Goal: Communication & Community: Answer question/provide support

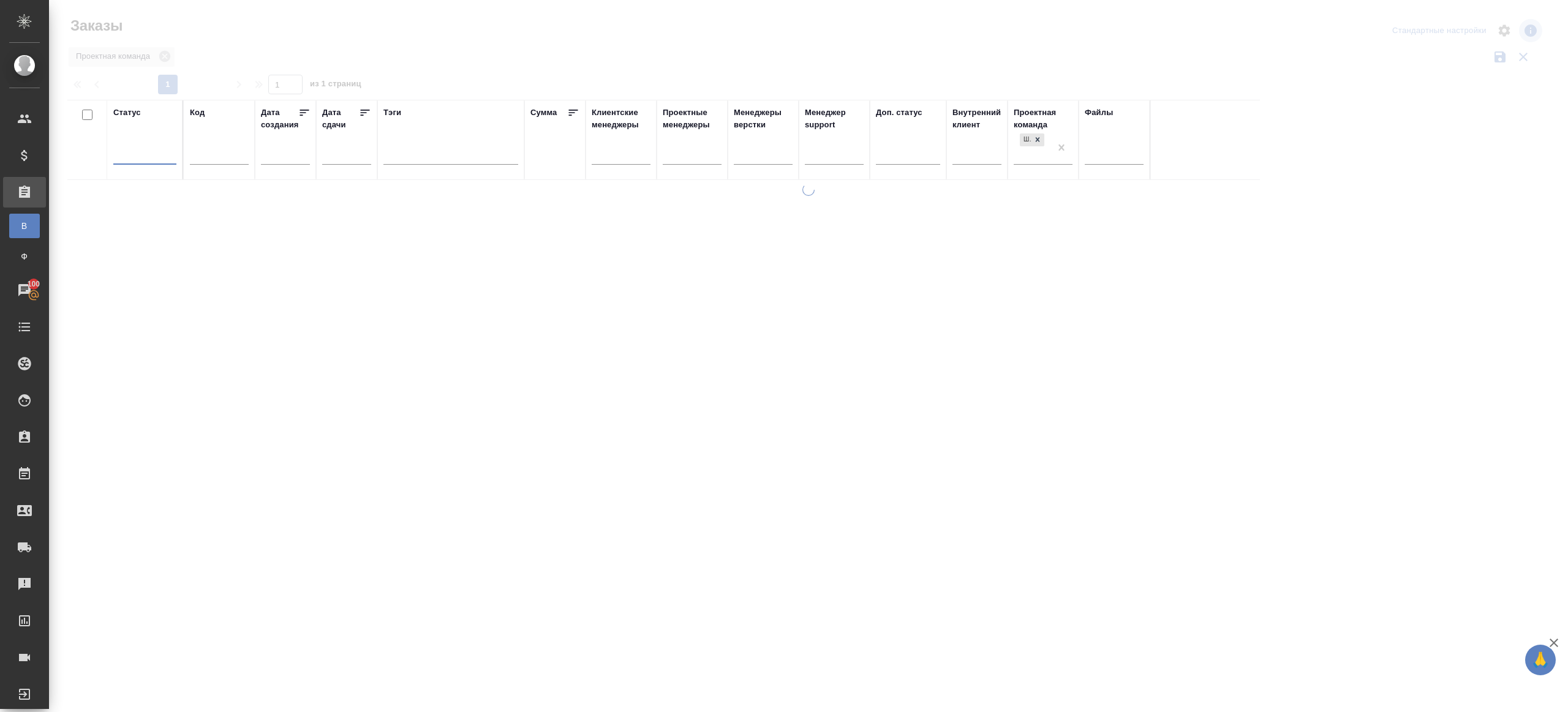
click at [669, 76] on div at bounding box center [808, 274] width 1519 height 547
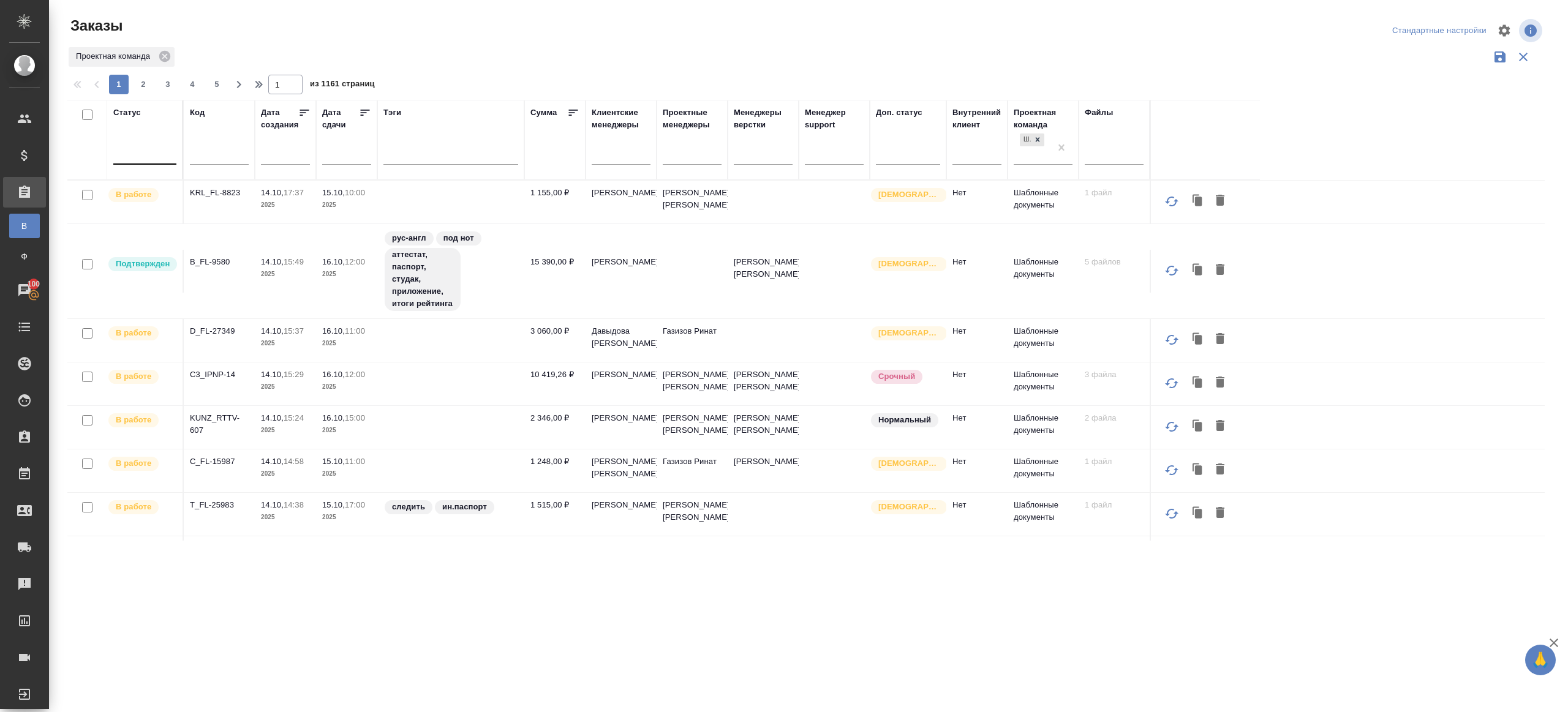
click at [684, 68] on div at bounding box center [810, 72] width 1487 height 6
click at [151, 149] on div at bounding box center [145, 152] width 63 height 18
click at [236, 274] on div "Подтвержден" at bounding box center [282, 279] width 184 height 22
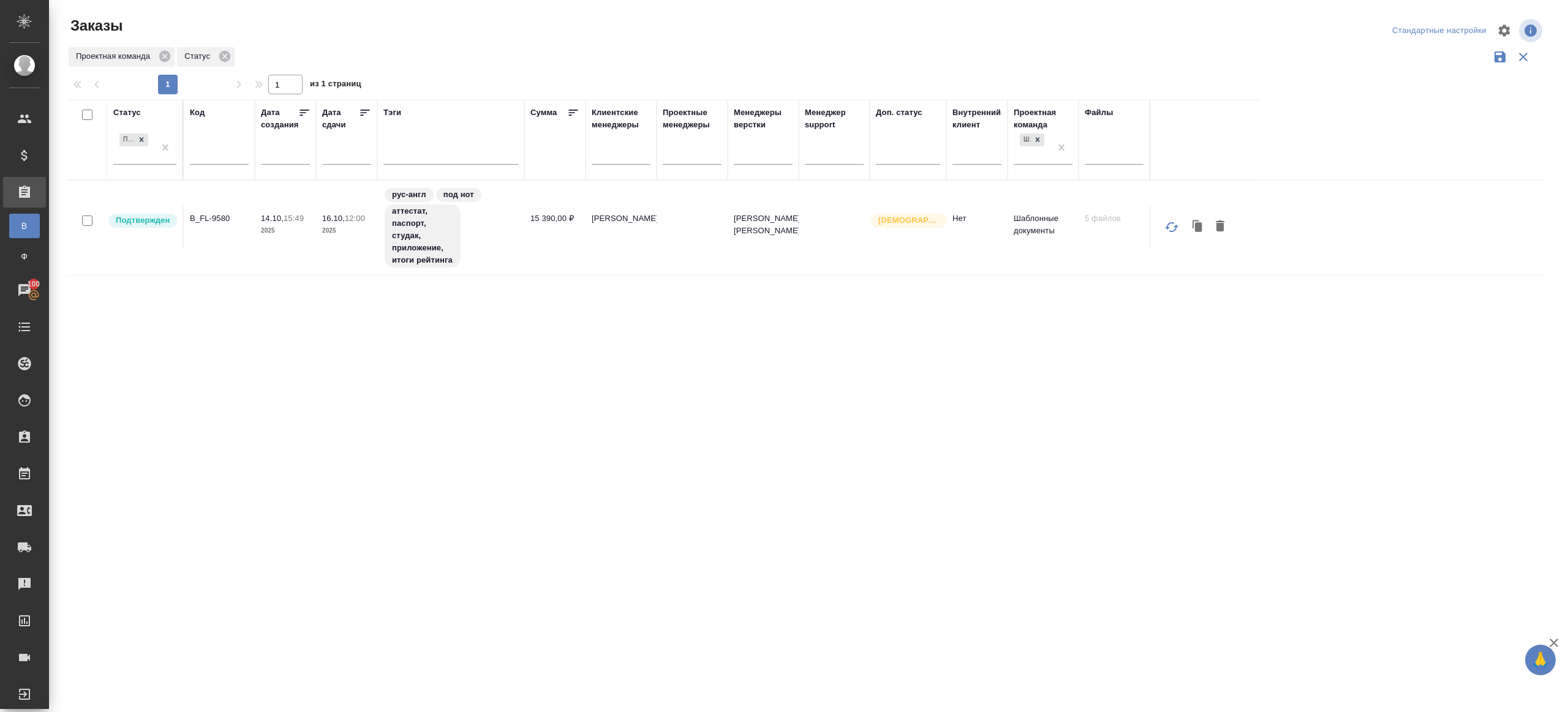
click at [701, 42] on div at bounding box center [810, 30] width 495 height 29
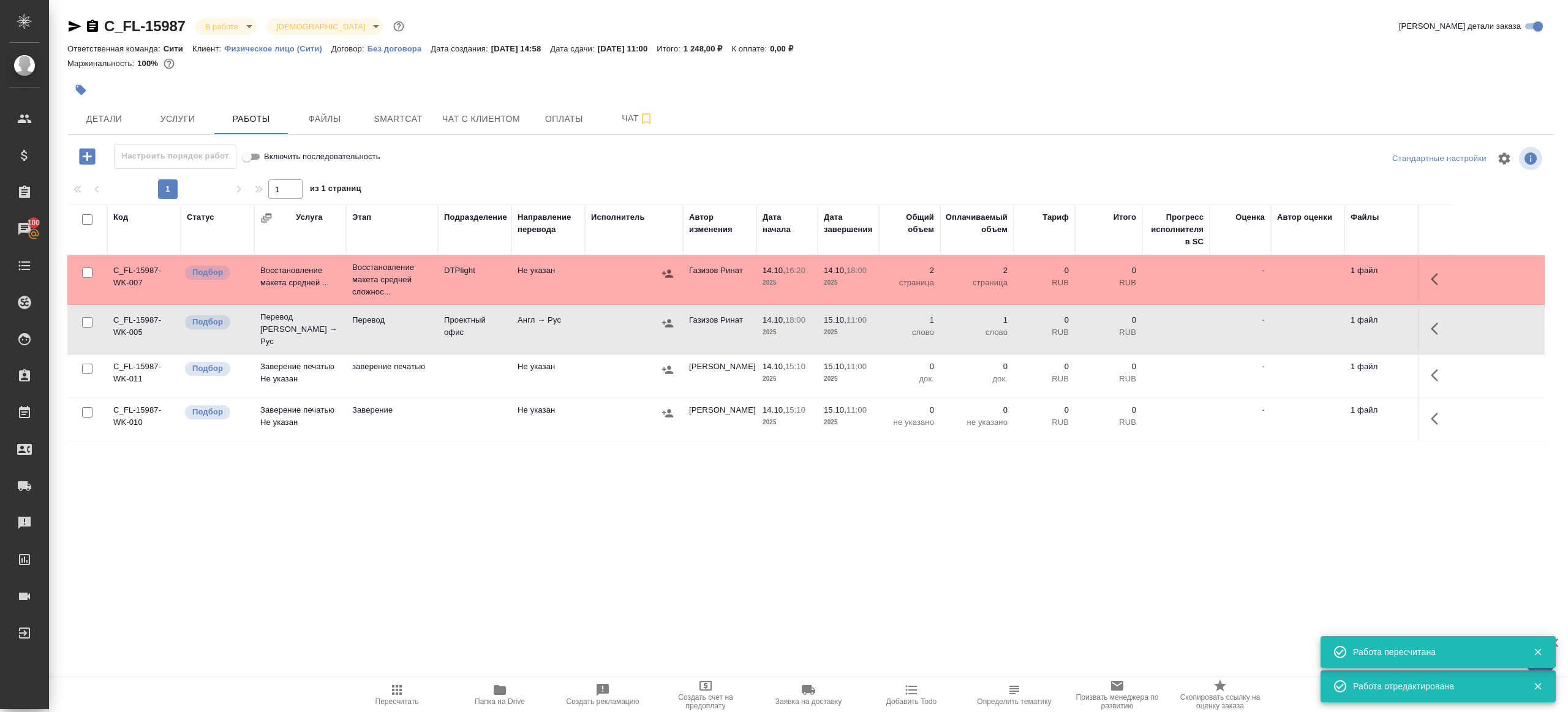
click at [397, 699] on span "Пересчитать" at bounding box center [397, 702] width 44 height 9
drag, startPoint x: 397, startPoint y: 697, endPoint x: 409, endPoint y: 681, distance: 20.0
click at [398, 694] on span "Пересчитать" at bounding box center [397, 694] width 88 height 23
click at [490, 582] on div ".cls-1 fill:#fff; AWATERA Gazizov Rinat Клиенты Спецификации Заказы 100 Чаты To…" at bounding box center [784, 356] width 1568 height 712
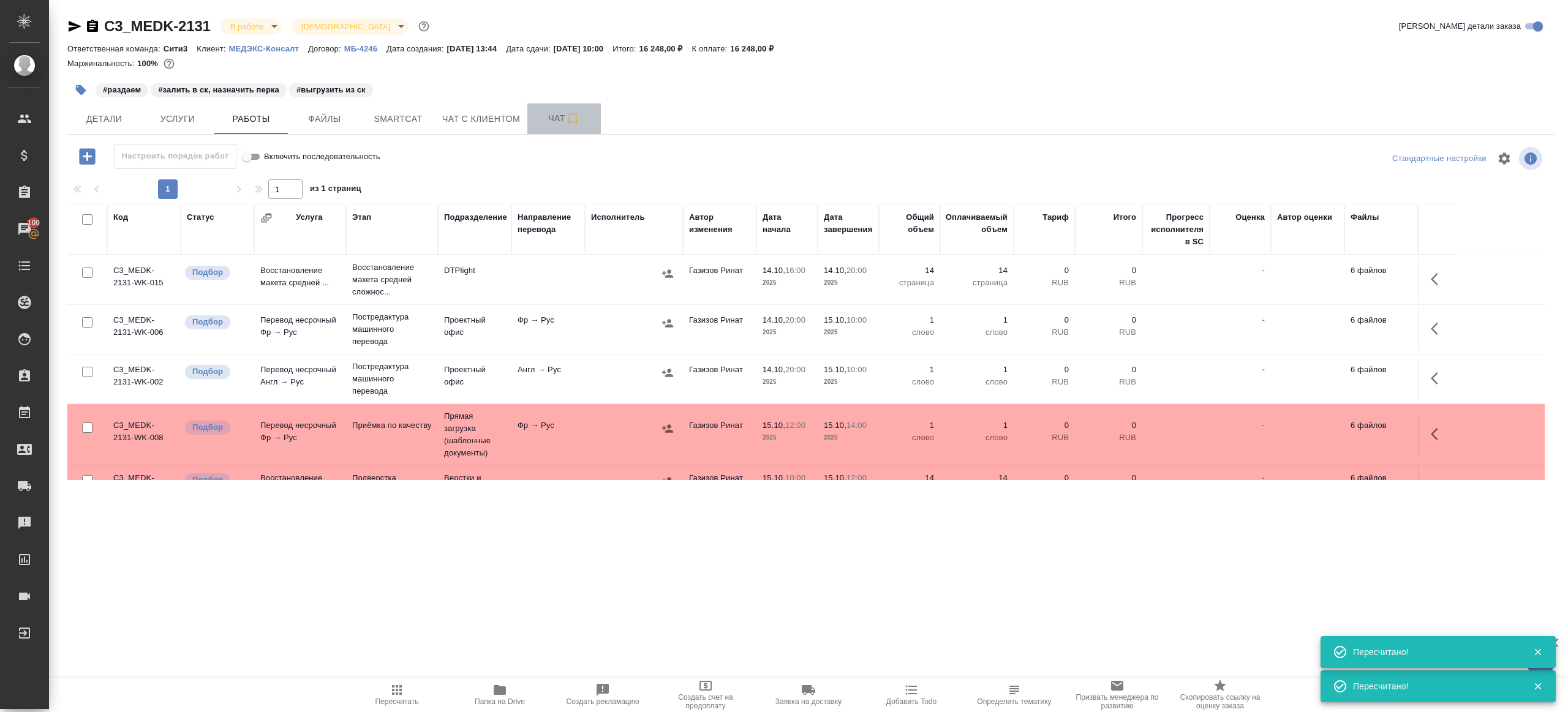
click at [544, 118] on span "Чат" at bounding box center [564, 118] width 59 height 15
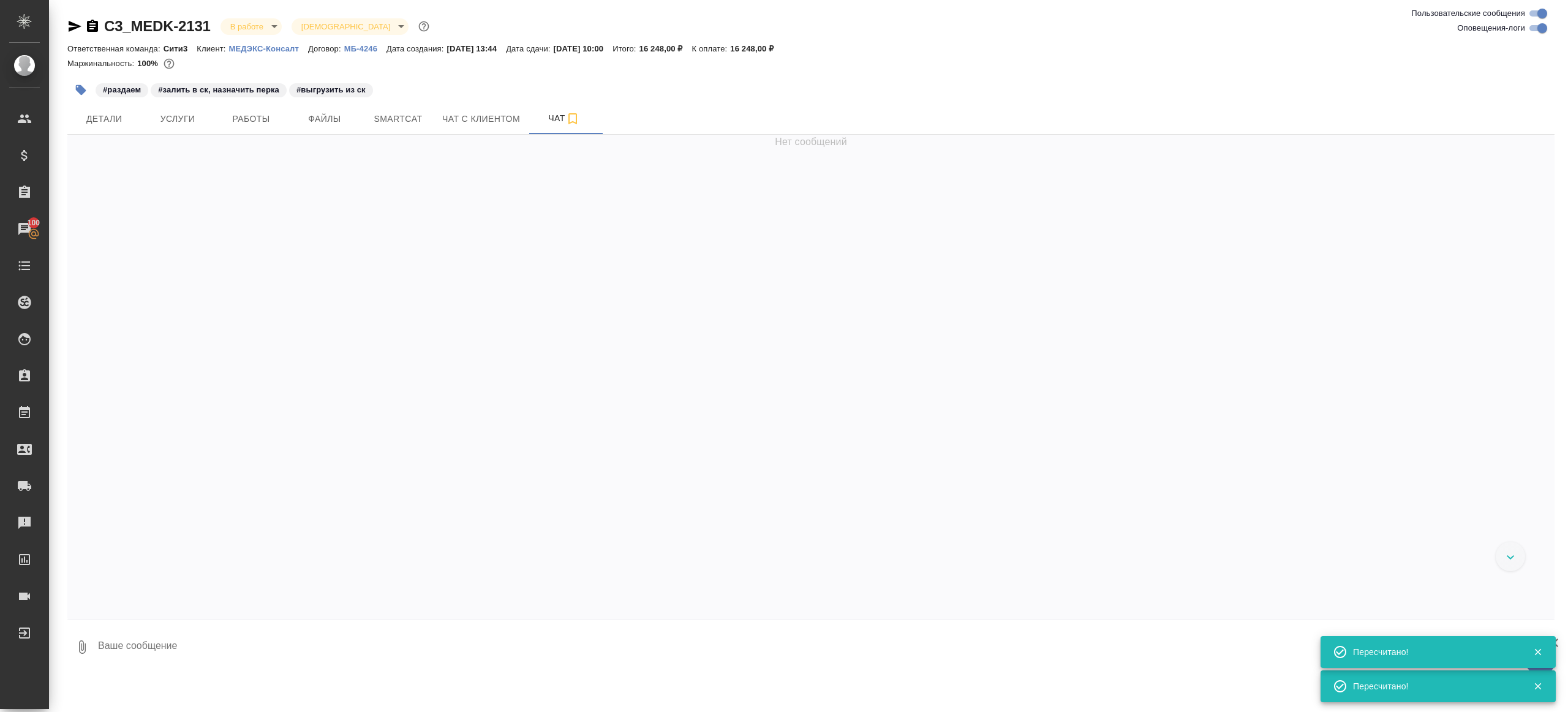
scroll to position [9356, 0]
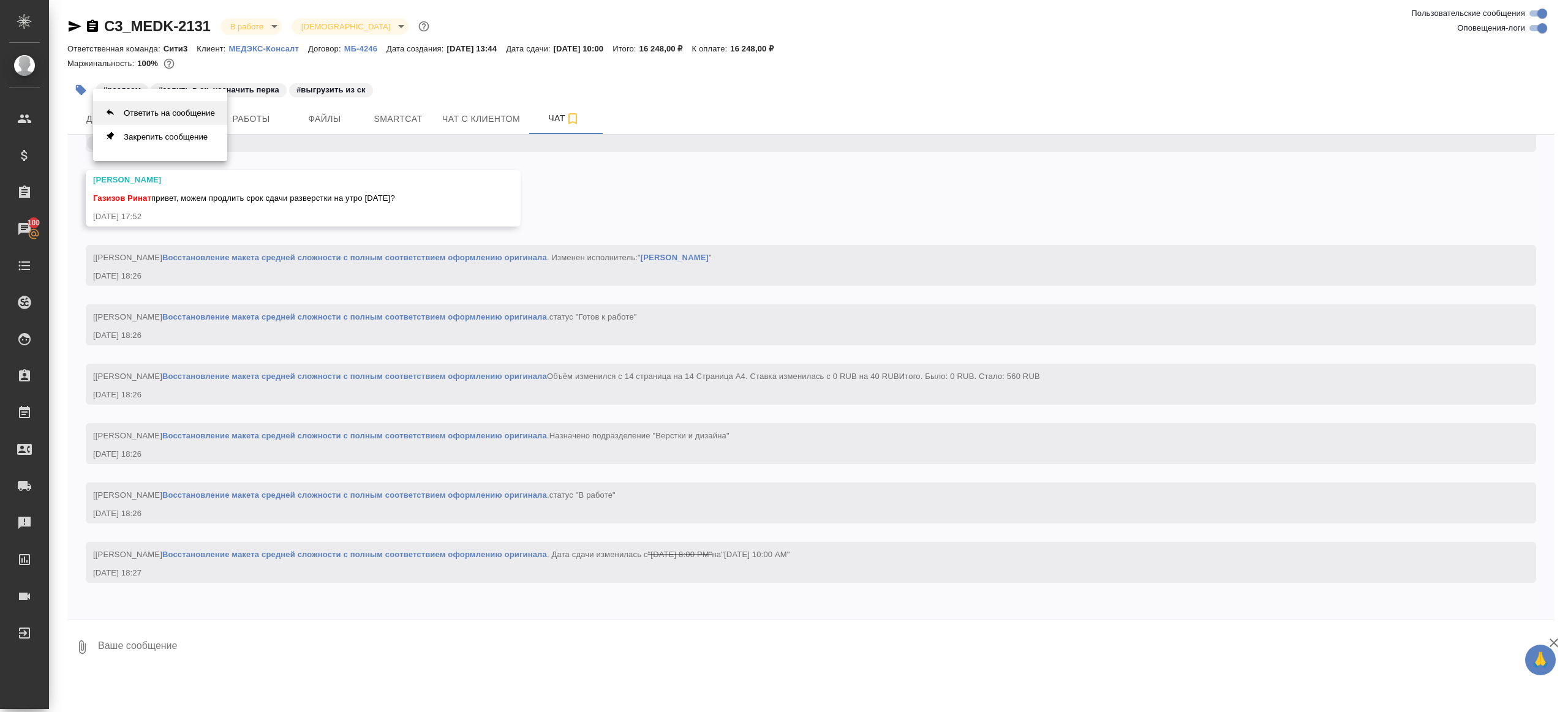
click at [188, 118] on button "Ответить на сообщение" at bounding box center [160, 113] width 134 height 24
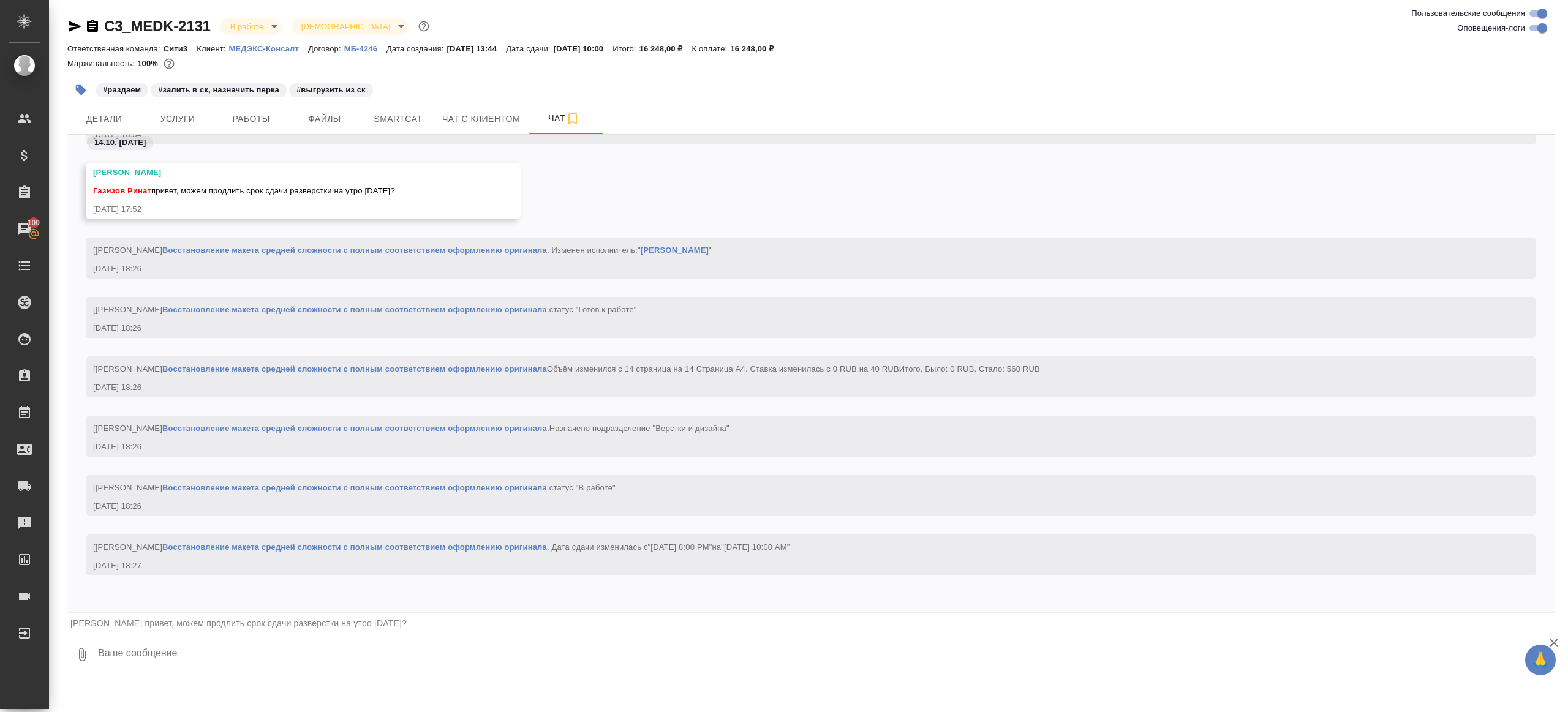
click at [257, 643] on textarea at bounding box center [825, 655] width 1458 height 42
type textarea "привет если давать некому то оки))"
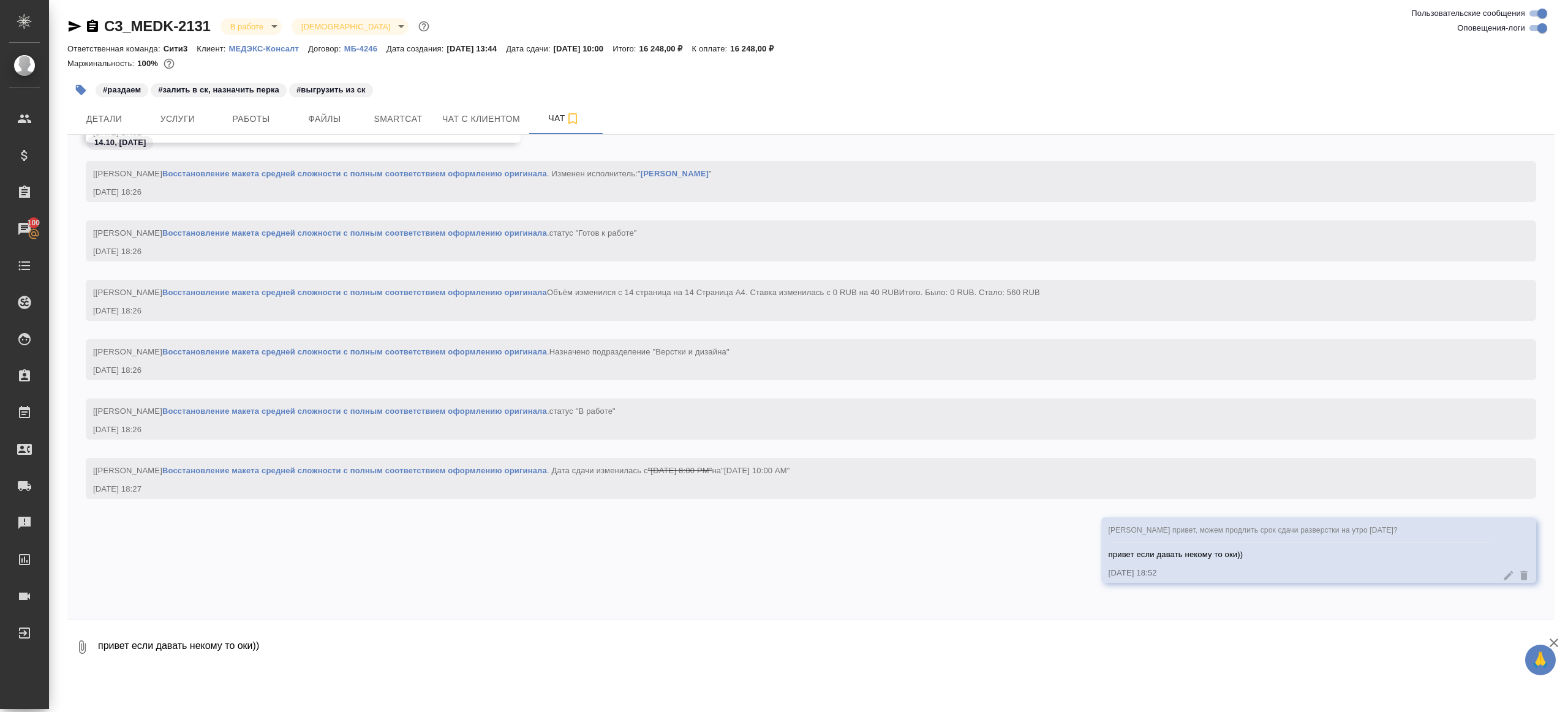
scroll to position [9431, 0]
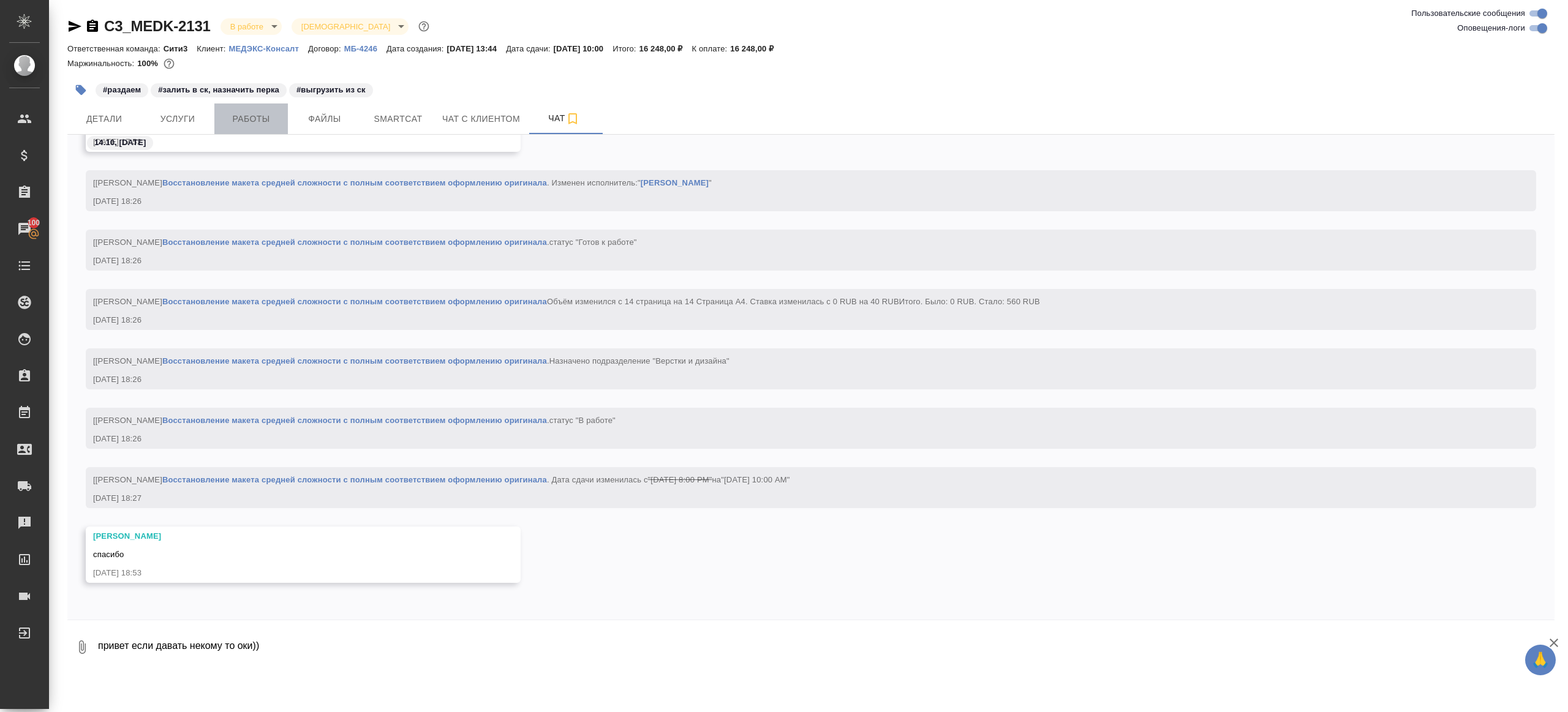
click at [257, 120] on span "Работы" at bounding box center [251, 119] width 59 height 15
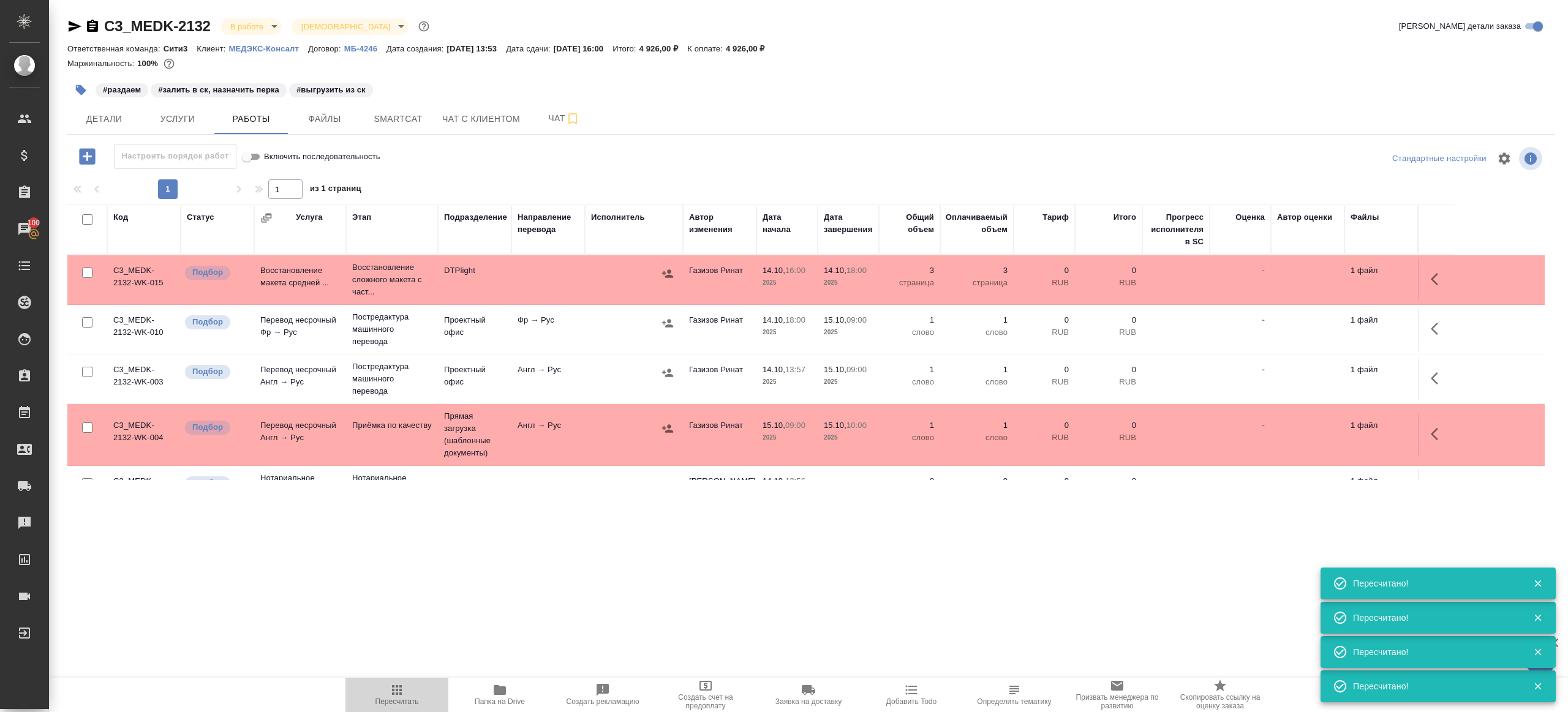
click at [386, 693] on span "Пересчитать" at bounding box center [397, 694] width 88 height 23
drag, startPoint x: 386, startPoint y: 692, endPoint x: 437, endPoint y: 609, distance: 97.4
click at [386, 690] on span "Пересчитать" at bounding box center [397, 694] width 88 height 23
click at [452, 595] on div ".cls-1 fill:#fff; AWATERA Gazizov Rinat Клиенты Спецификации Заказы 100 Чаты To…" at bounding box center [784, 356] width 1568 height 712
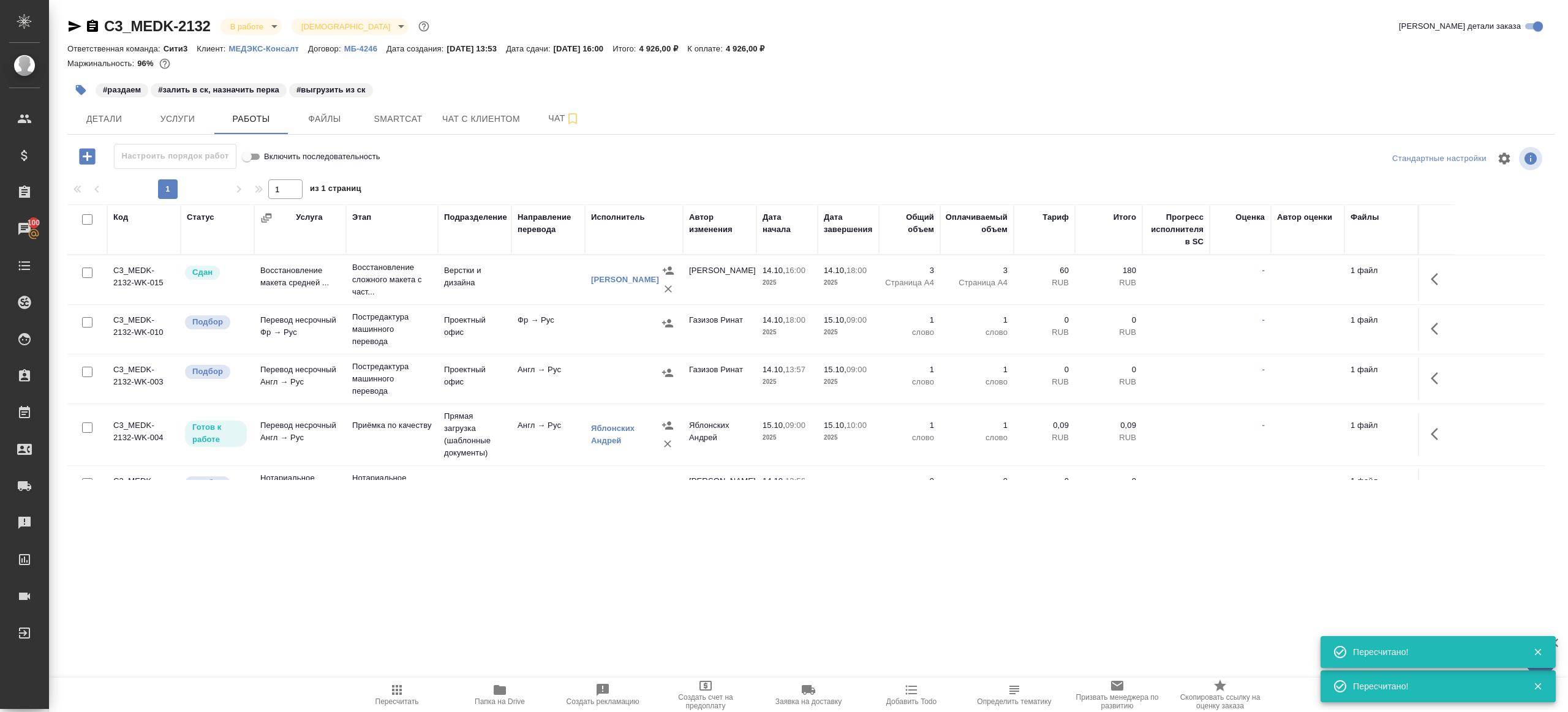
click at [68, 27] on icon "button" at bounding box center [74, 26] width 15 height 15
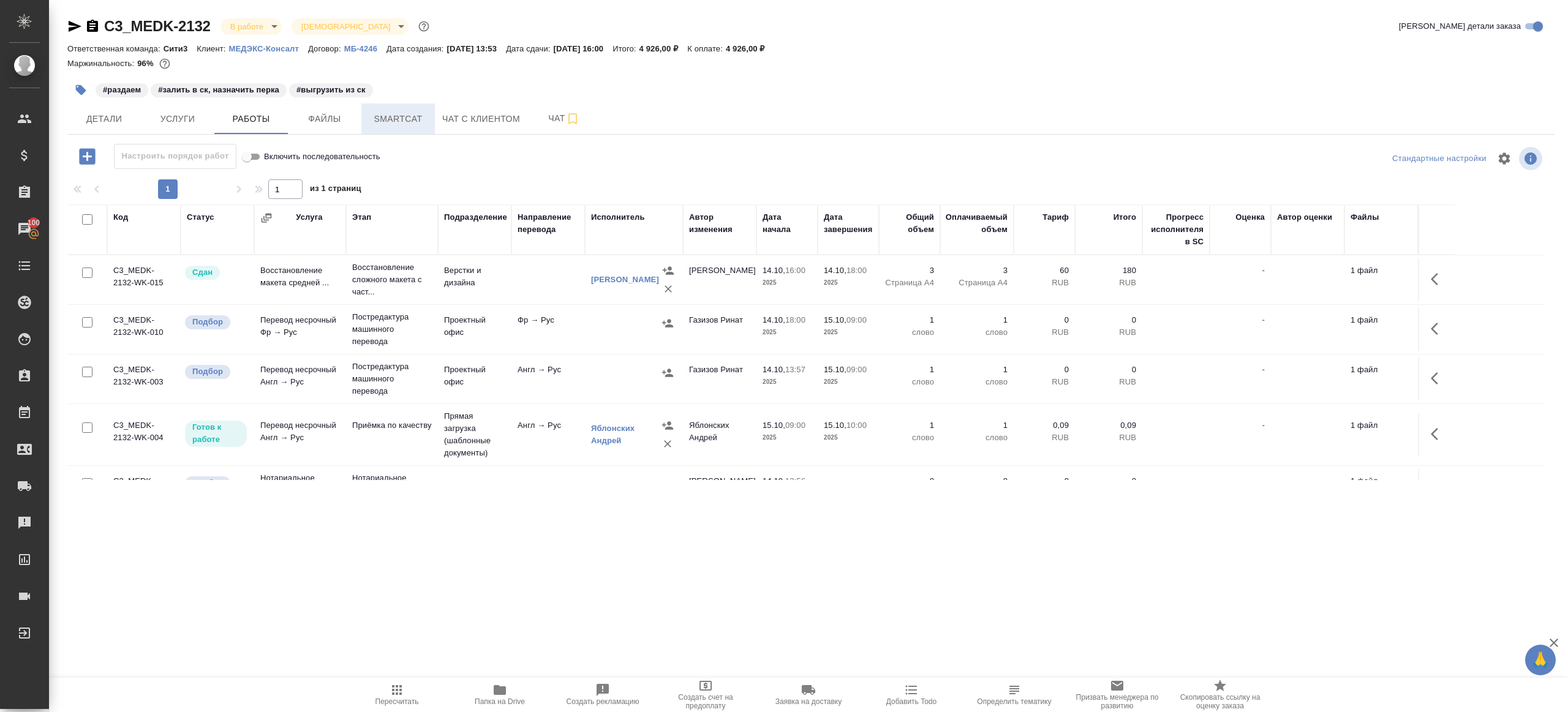
click at [393, 117] on span "Smartcat" at bounding box center [398, 119] width 59 height 15
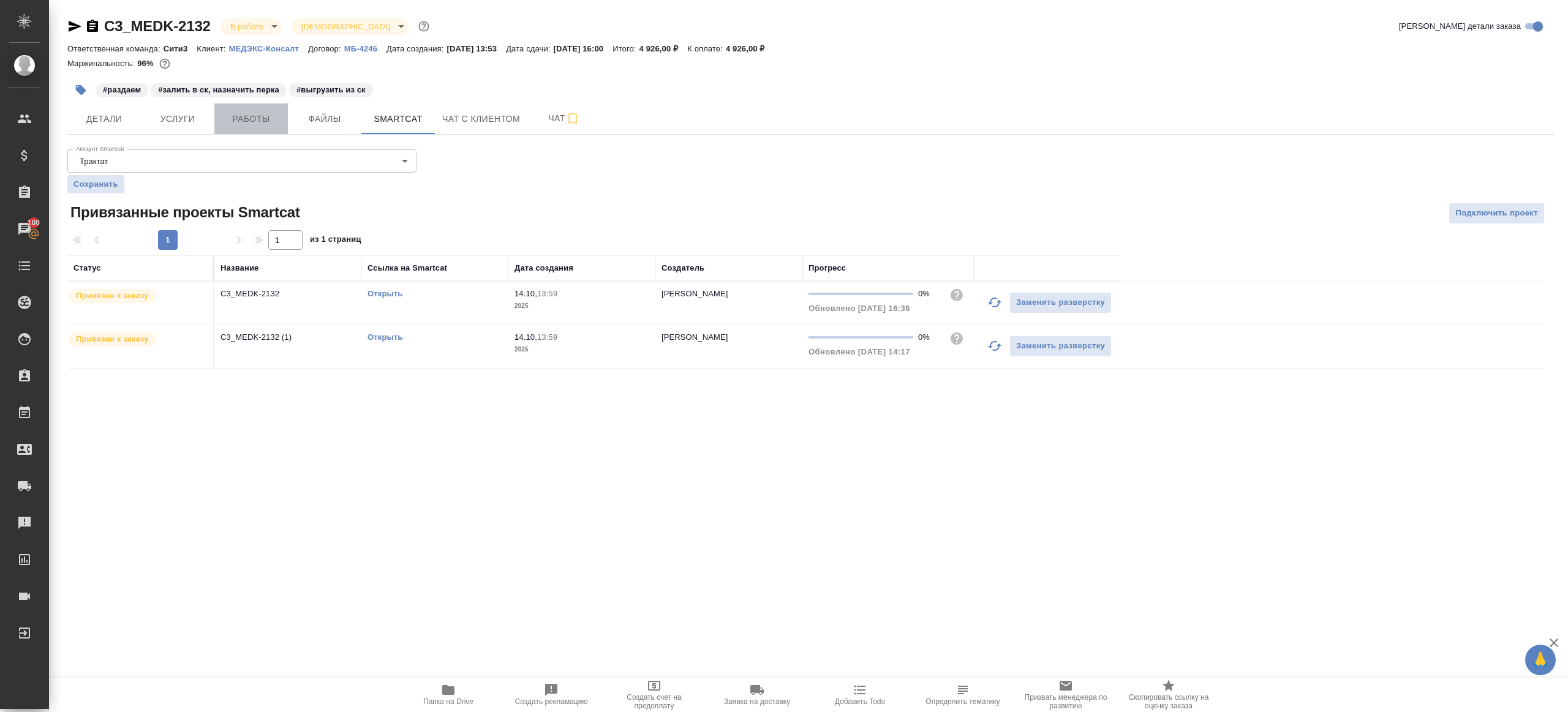
click at [250, 124] on span "Работы" at bounding box center [251, 119] width 59 height 15
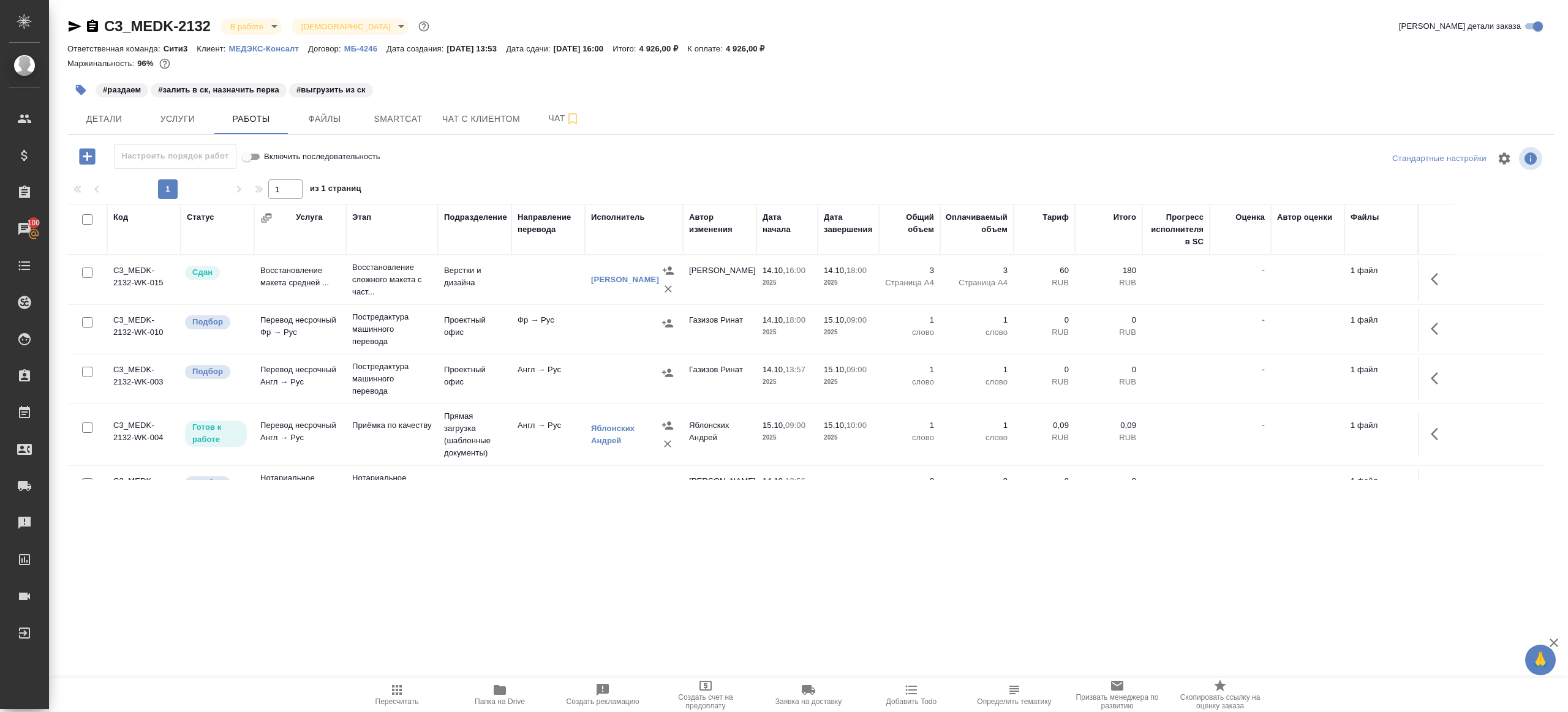
click at [76, 21] on icon "button" at bounding box center [74, 26] width 15 height 15
click at [404, 679] on button "Пересчитать" at bounding box center [397, 695] width 103 height 34
click at [404, 679] on button "Пересчитать" at bounding box center [397, 695] width 103 height 34
click at [577, 608] on div ".cls-1 fill:#fff; AWATERA Gazizov Rinat Клиенты Спецификации Заказы 100 Чаты To…" at bounding box center [784, 356] width 1568 height 712
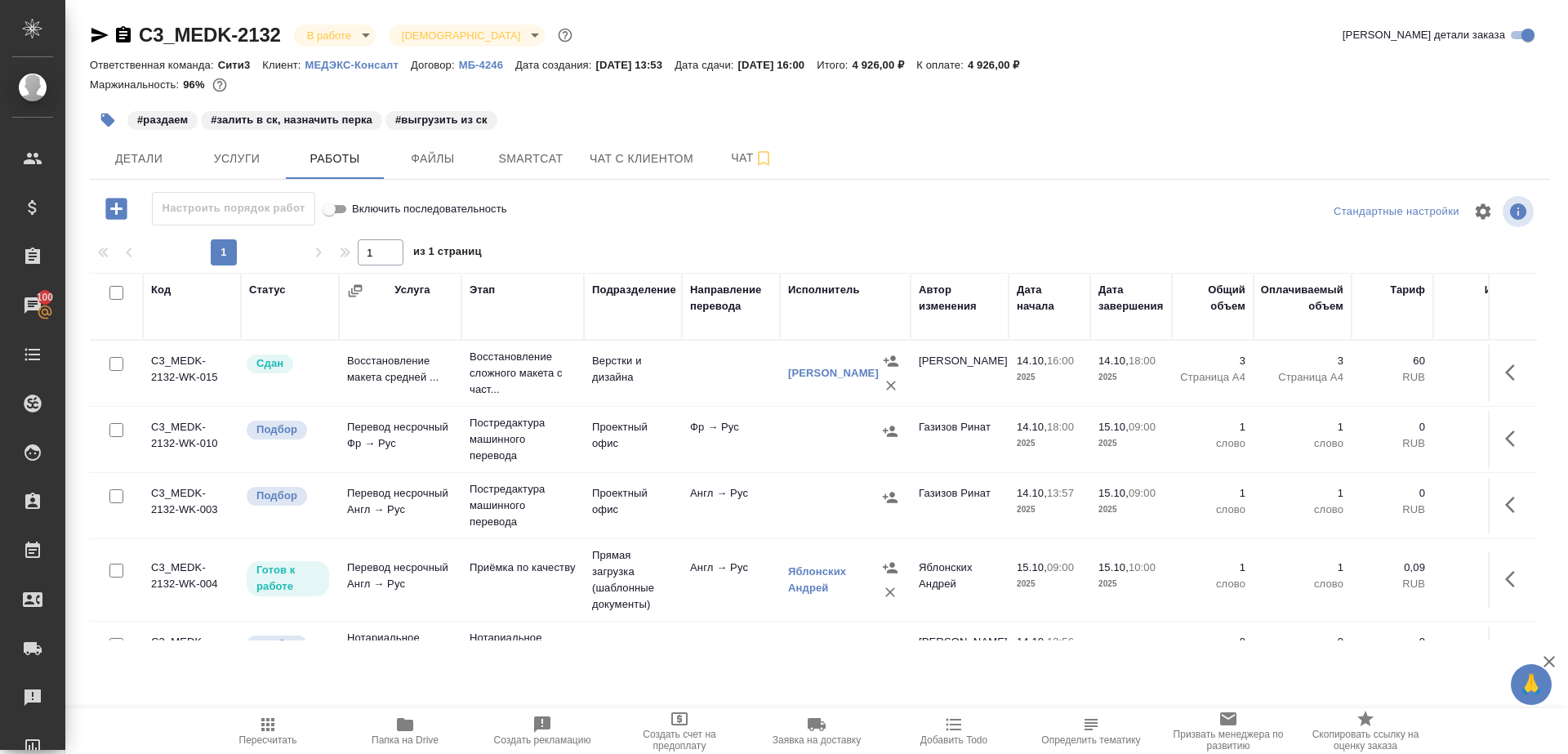
click at [267, 729] on icon "button" at bounding box center [267, 724] width 13 height 13
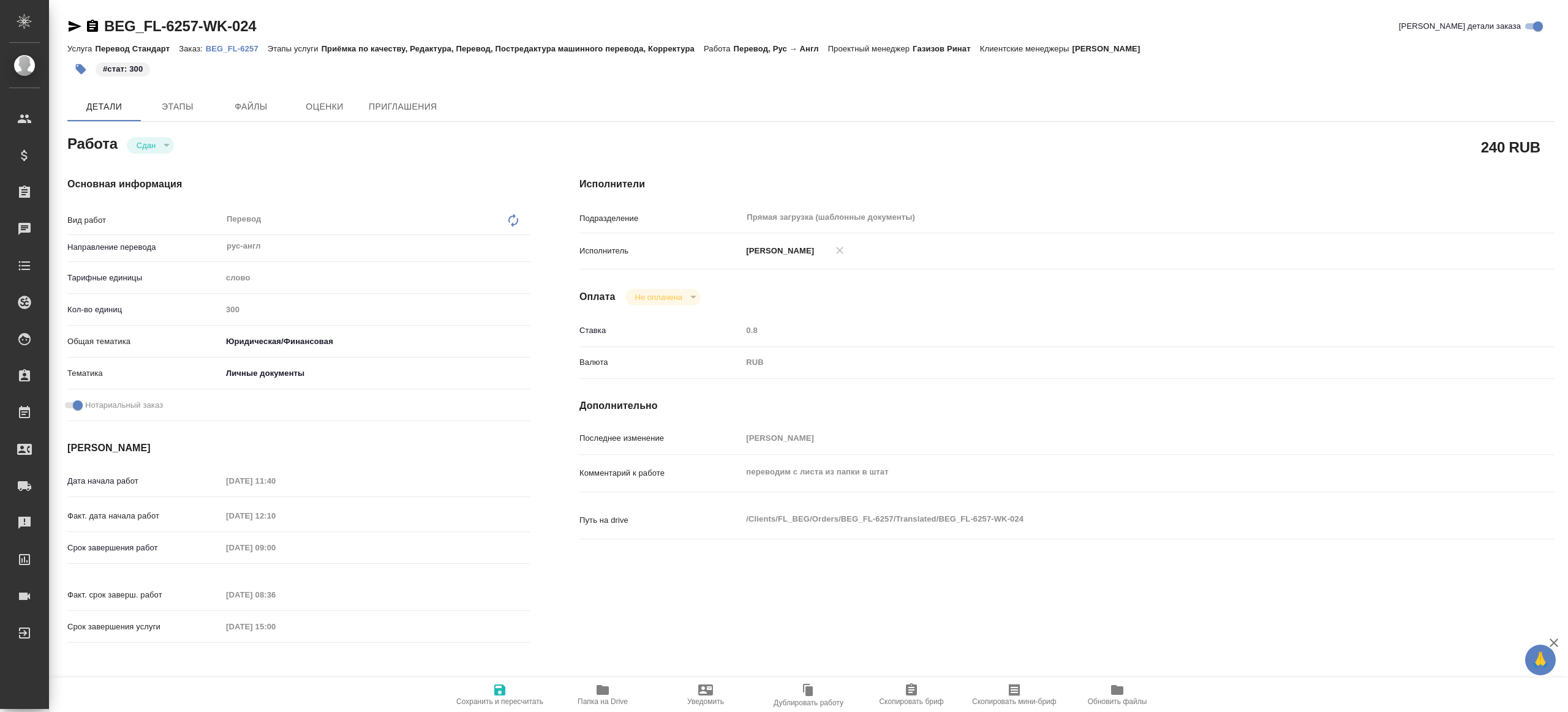
type textarea "x"
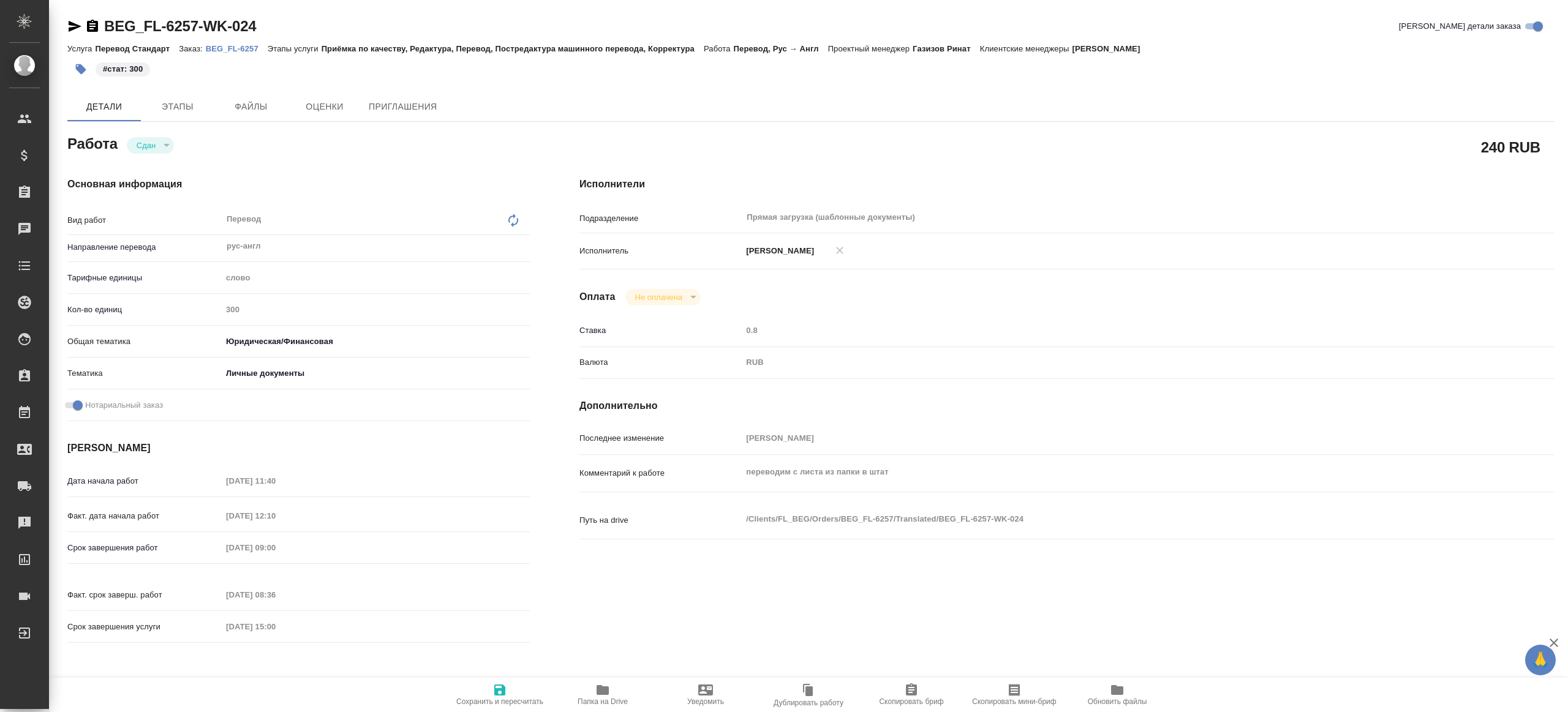
type textarea "x"
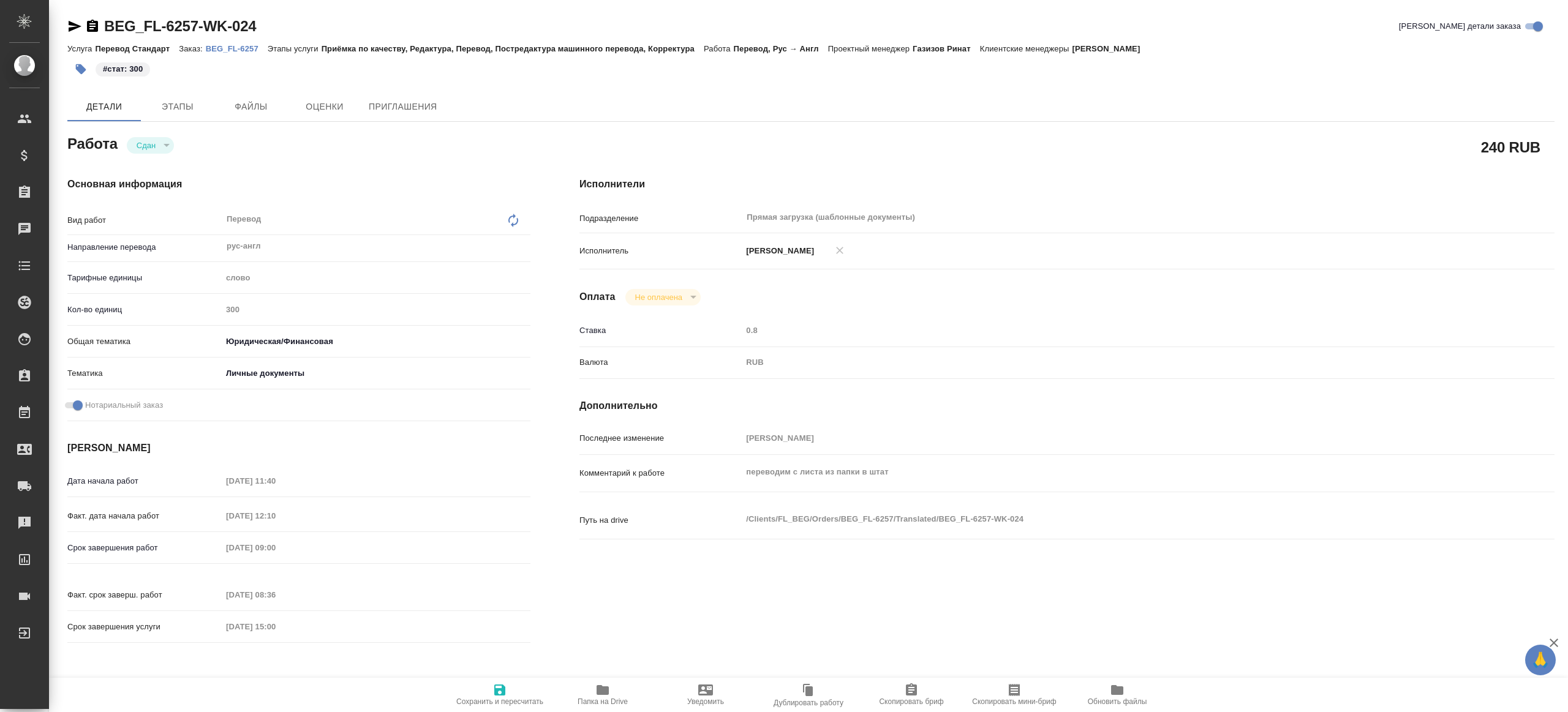
type textarea "x"
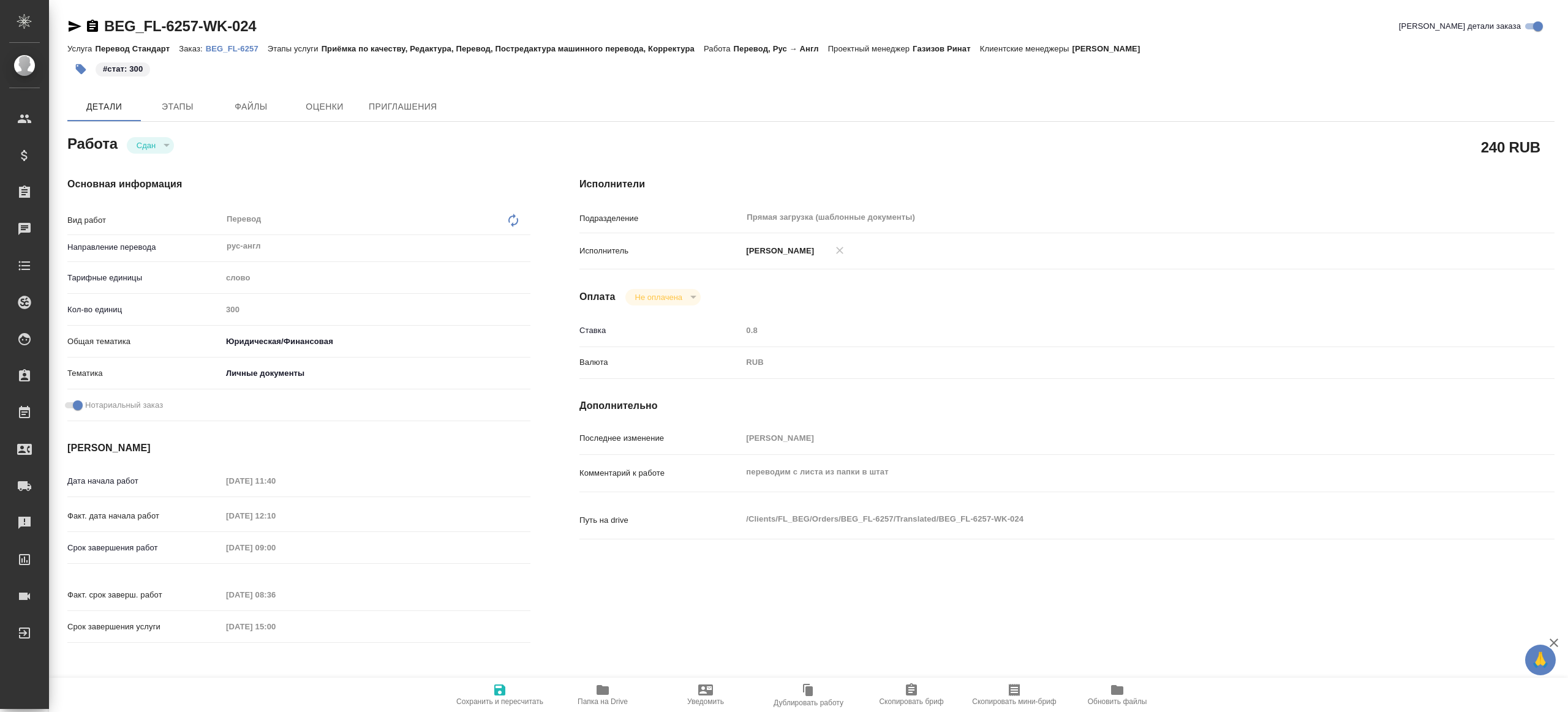
type textarea "x"
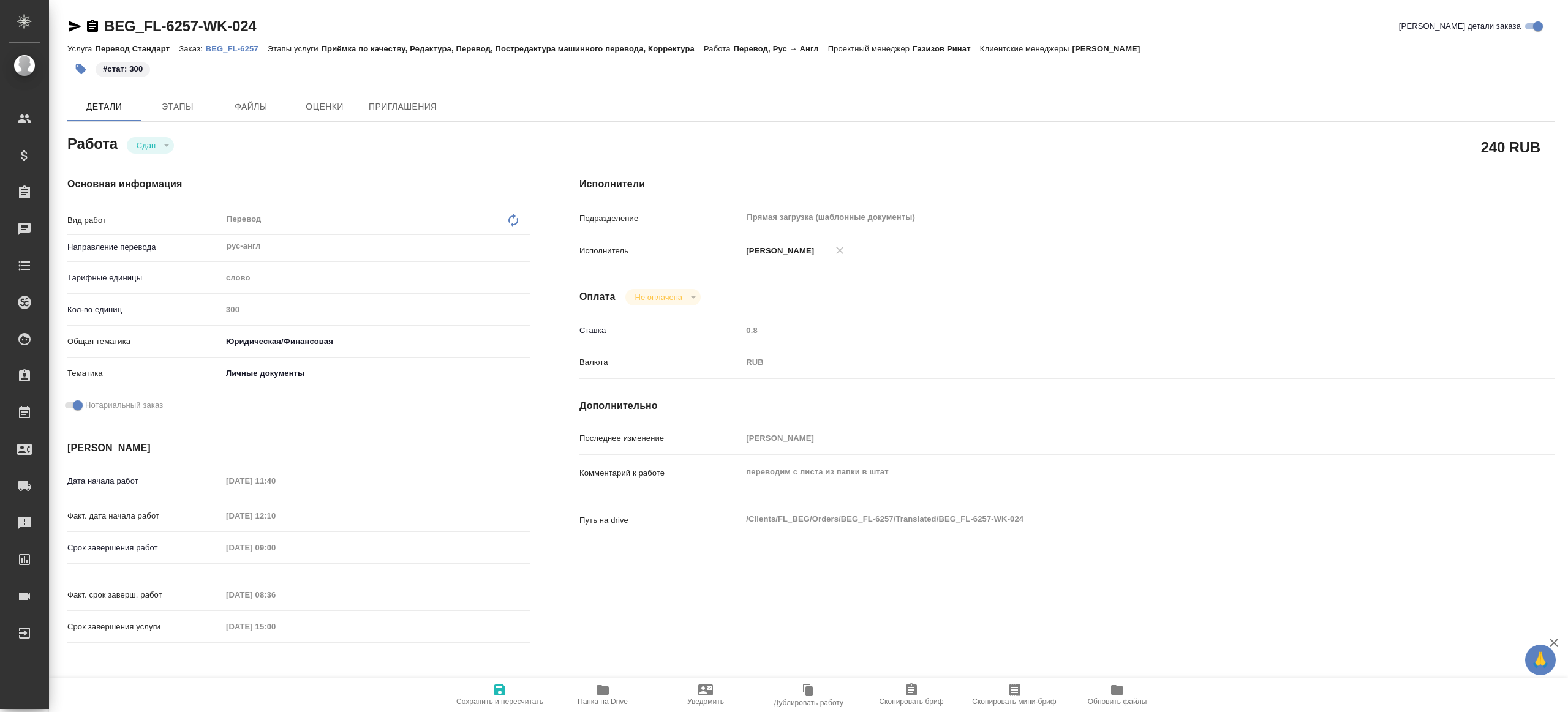
type textarea "x"
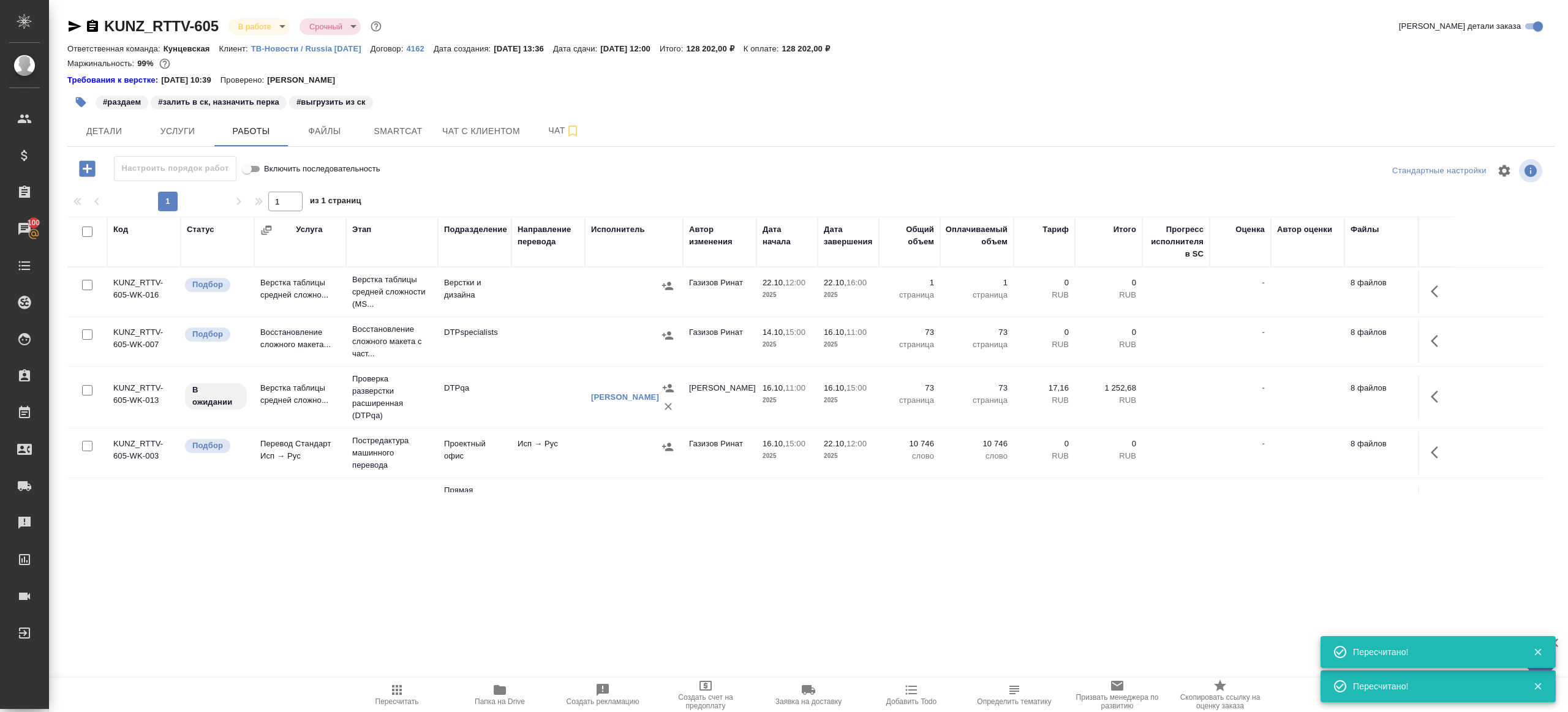
drag, startPoint x: 392, startPoint y: 701, endPoint x: 395, endPoint y: 693, distance: 8.5
click at [392, 700] on span "Пересчитать" at bounding box center [397, 702] width 44 height 9
click at [392, 699] on span "Пересчитать" at bounding box center [397, 702] width 44 height 9
click at [488, 611] on div ".cls-1 fill:#fff; AWATERA Gazizov Rinat Клиенты Спецификации Заказы 100 Чаты To…" at bounding box center [784, 356] width 1568 height 712
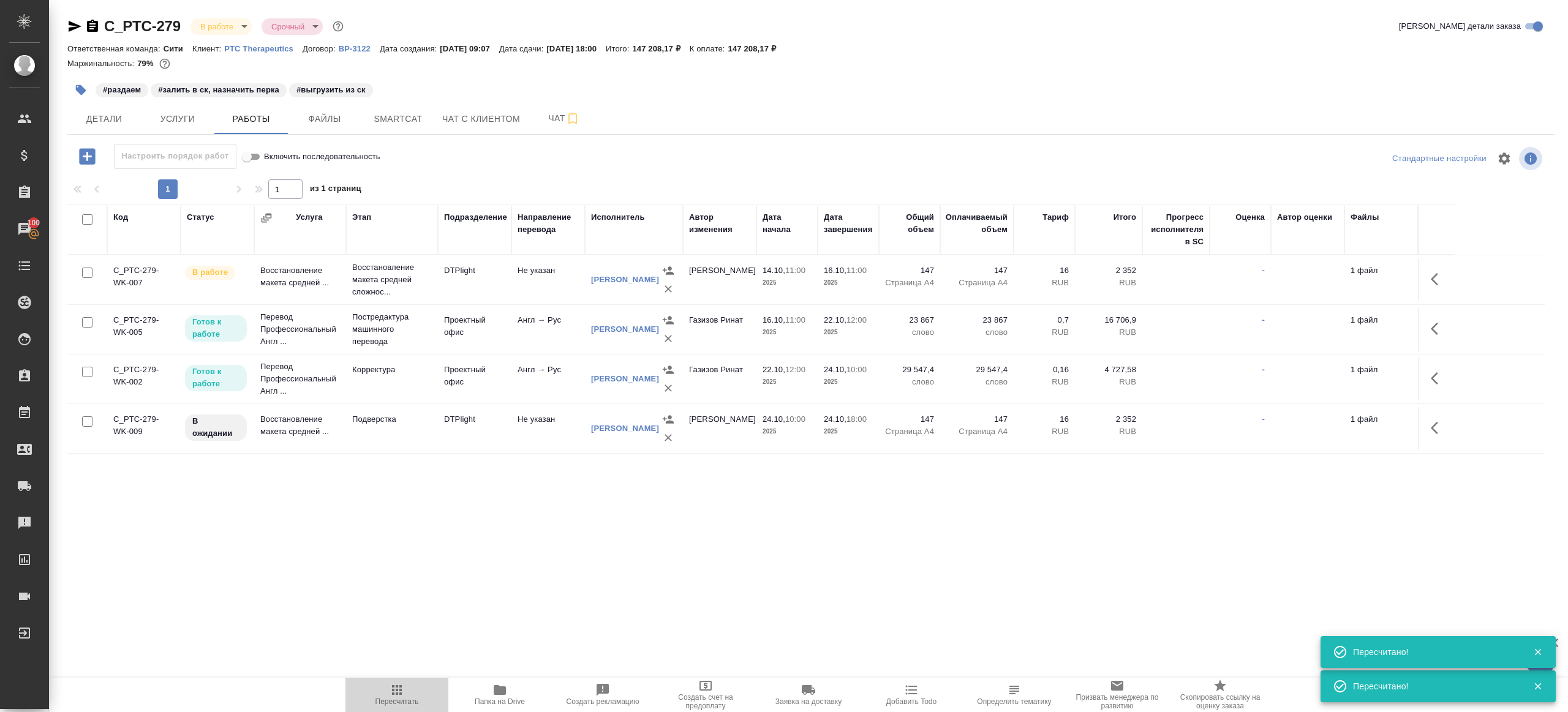
click at [409, 701] on span "Пересчитать" at bounding box center [397, 702] width 44 height 9
click at [408, 699] on span "Пересчитать" at bounding box center [397, 702] width 44 height 9
drag, startPoint x: 503, startPoint y: 597, endPoint x: 497, endPoint y: 539, distance: 58.3
click at [503, 597] on div ".cls-1 fill:#fff; AWATERA [PERSON_NAME] Клиенты Спецификации Заказы 100 Чаты To…" at bounding box center [784, 356] width 1568 height 712
